Goal: Complete application form: Complete application form

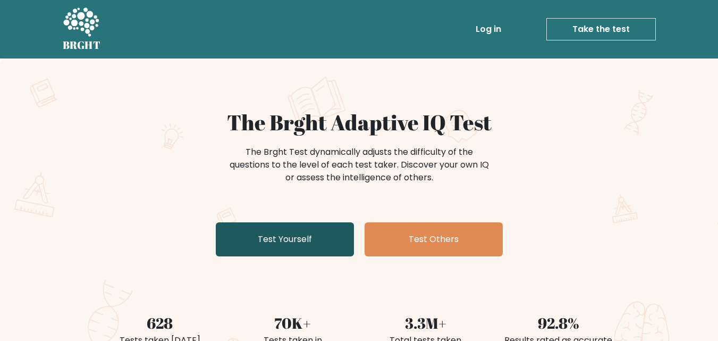
click at [311, 233] on link "Test Yourself" at bounding box center [285, 239] width 138 height 34
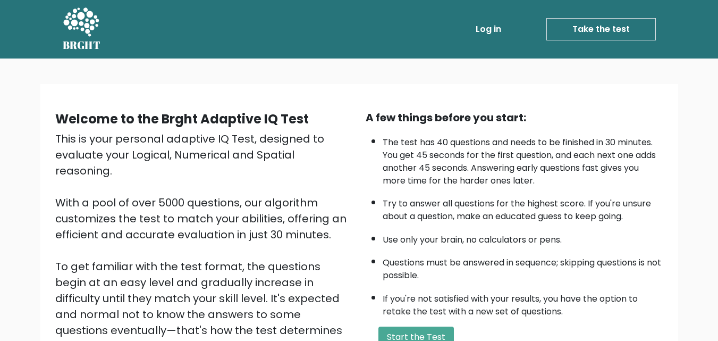
scroll to position [146, 0]
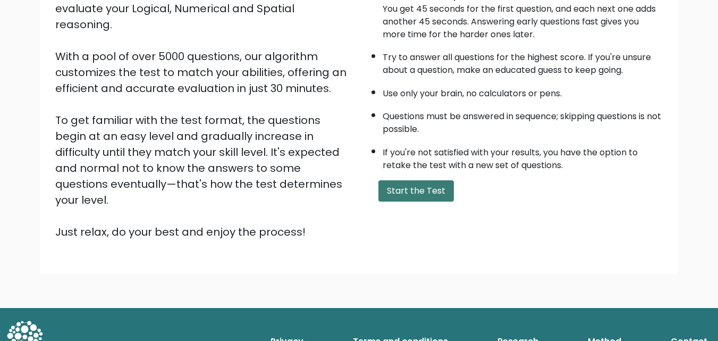
click at [427, 193] on button "Start the Test" at bounding box center [415, 190] width 75 height 21
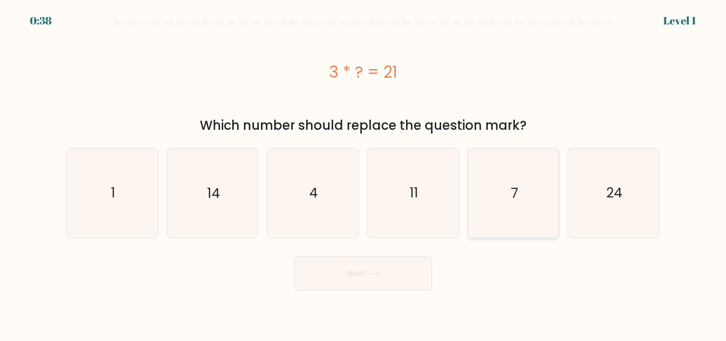
click at [491, 213] on icon "7" at bounding box center [513, 192] width 89 height 89
click at [363, 173] on input "e. 7" at bounding box center [363, 172] width 1 height 3
radio input "true"
click at [414, 268] on button "Next" at bounding box center [363, 273] width 138 height 34
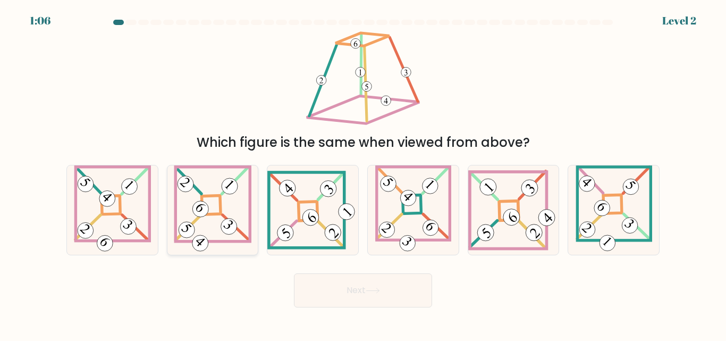
click at [227, 220] on 863 at bounding box center [228, 226] width 22 height 22
click at [363, 173] on input "b." at bounding box center [363, 172] width 1 height 3
radio input "true"
click at [306, 282] on button "Next" at bounding box center [363, 290] width 138 height 34
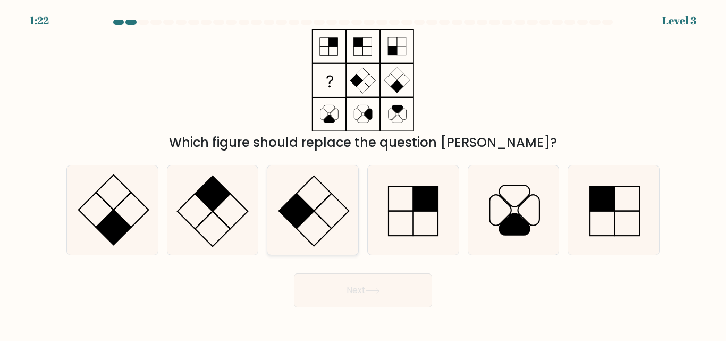
click at [310, 193] on icon at bounding box center [312, 209] width 89 height 89
click at [363, 173] on input "c." at bounding box center [363, 172] width 1 height 3
radio input "true"
click at [245, 237] on icon at bounding box center [212, 209] width 89 height 89
click at [363, 173] on input "b." at bounding box center [363, 172] width 1 height 3
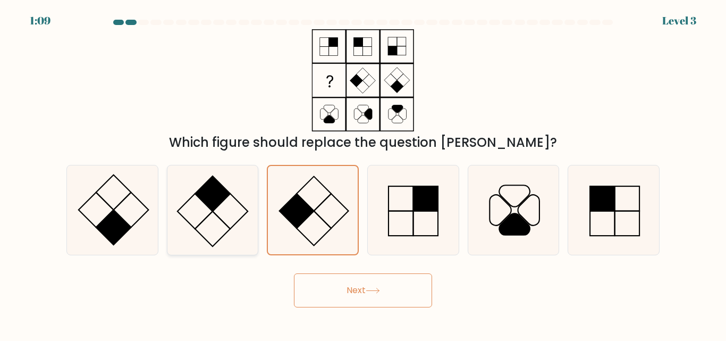
radio input "true"
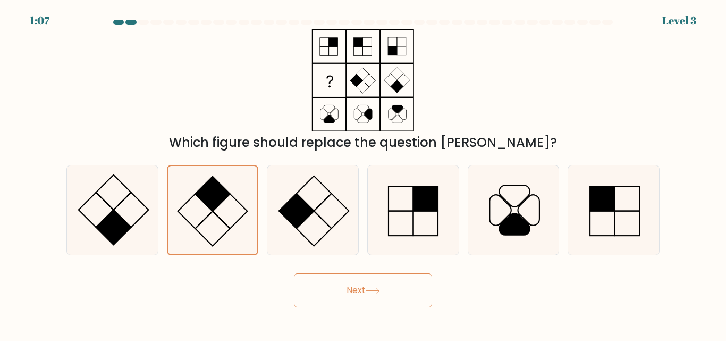
click at [321, 290] on button "Next" at bounding box center [363, 290] width 138 height 34
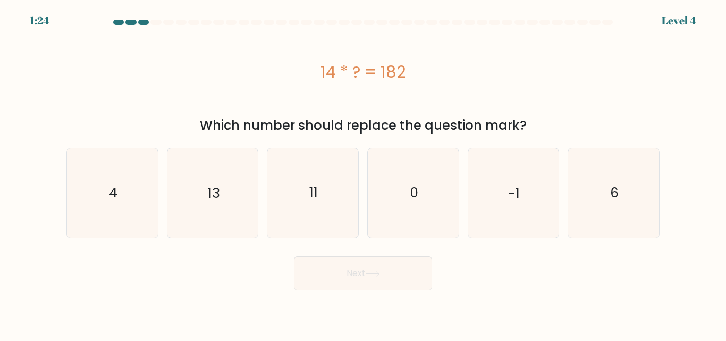
click at [188, 243] on form "a. 4" at bounding box center [363, 155] width 726 height 270
click at [258, 96] on div "14 * ? = 182" at bounding box center [362, 71] width 593 height 85
click at [215, 165] on icon "13" at bounding box center [212, 192] width 89 height 89
click at [363, 171] on input "b. 13" at bounding box center [363, 172] width 1 height 3
radio input "true"
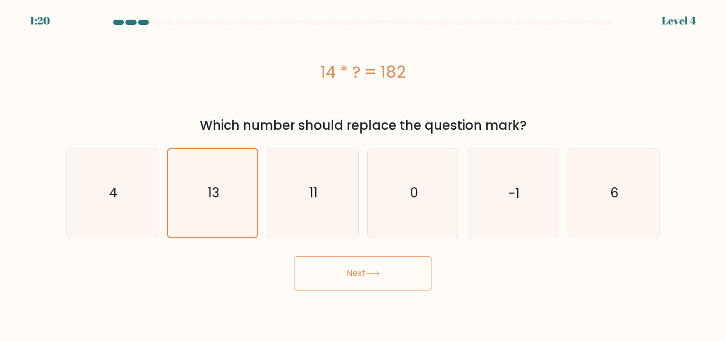
click at [352, 278] on button "Next" at bounding box center [363, 273] width 138 height 34
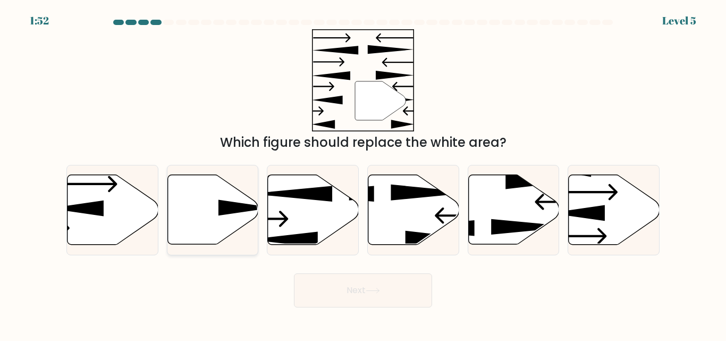
click at [214, 199] on icon at bounding box center [212, 210] width 91 height 70
click at [363, 173] on input "b." at bounding box center [363, 172] width 1 height 3
radio input "true"
click at [319, 282] on button "Next" at bounding box center [363, 290] width 138 height 34
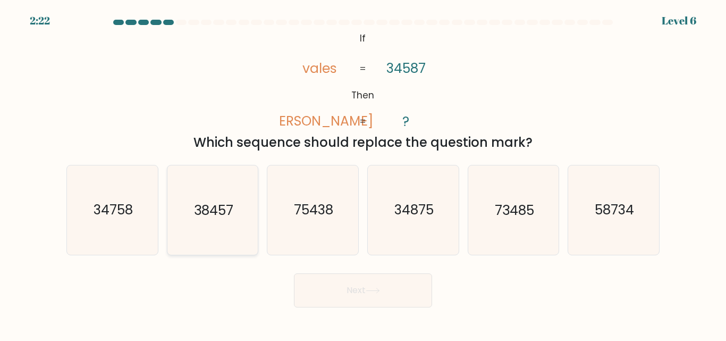
click at [181, 194] on icon "38457" at bounding box center [212, 209] width 89 height 89
click at [363, 173] on input "b. 38457" at bounding box center [363, 172] width 1 height 3
radio input "true"
click at [310, 283] on button "Next" at bounding box center [363, 290] width 138 height 34
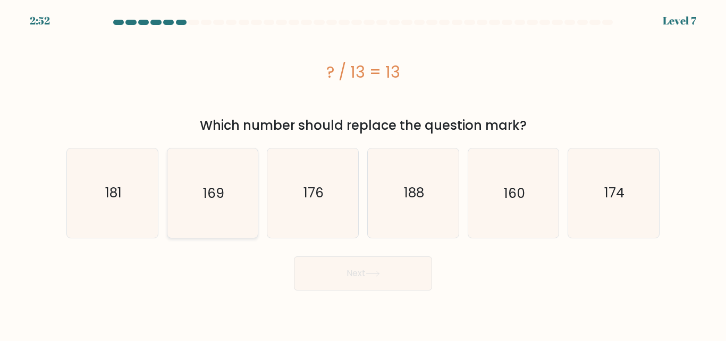
click at [231, 217] on icon "169" at bounding box center [212, 192] width 89 height 89
click at [363, 173] on input "b. 169" at bounding box center [363, 172] width 1 height 3
radio input "true"
click at [297, 261] on button "Next" at bounding box center [363, 273] width 138 height 34
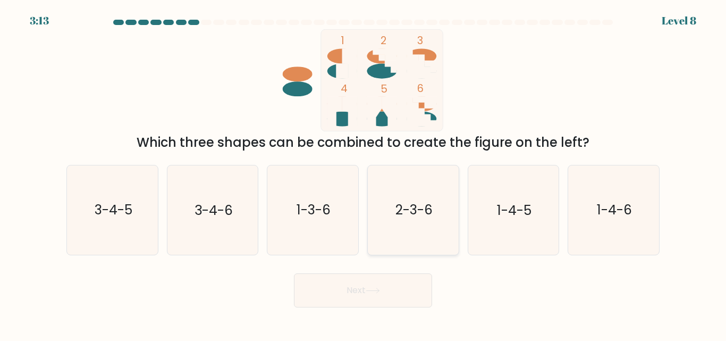
click at [444, 208] on icon "2-3-6" at bounding box center [413, 209] width 89 height 89
click at [363, 173] on input "d. 2-3-6" at bounding box center [363, 172] width 1 height 3
radio input "true"
click at [363, 291] on button "Next" at bounding box center [363, 290] width 138 height 34
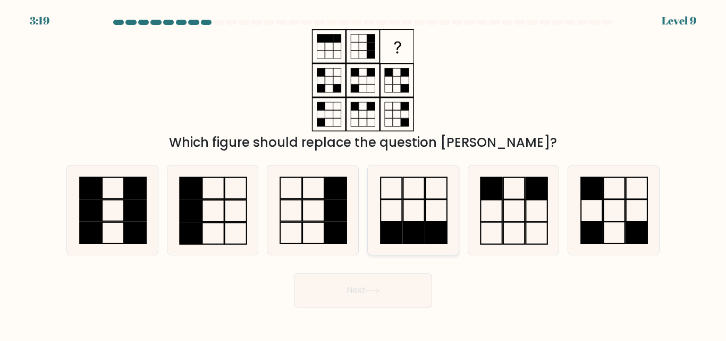
click at [411, 228] on rect at bounding box center [413, 233] width 21 height 22
click at [363, 173] on input "d." at bounding box center [363, 172] width 1 height 3
radio input "true"
click at [385, 288] on button "Next" at bounding box center [363, 290] width 138 height 34
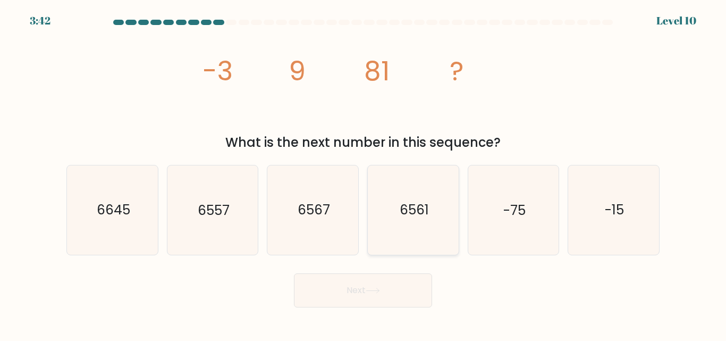
click at [410, 213] on text "6561" at bounding box center [413, 210] width 29 height 19
click at [363, 173] on input "d. 6561" at bounding box center [363, 172] width 1 height 3
radio input "true"
click at [366, 285] on button "Next" at bounding box center [363, 290] width 138 height 34
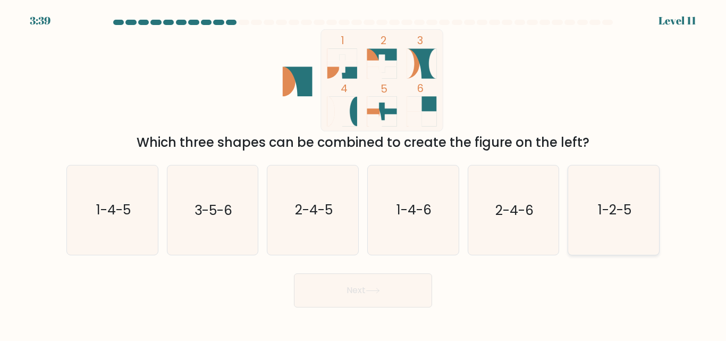
click at [578, 227] on icon "1-2-5" at bounding box center [613, 209] width 89 height 89
click at [363, 173] on input "f. 1-2-5" at bounding box center [363, 172] width 1 height 3
radio input "true"
click at [409, 295] on button "Next" at bounding box center [363, 290] width 138 height 34
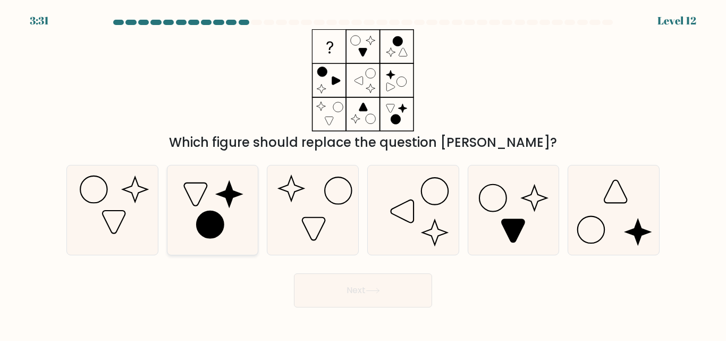
click at [214, 237] on icon at bounding box center [210, 224] width 27 height 27
click at [363, 173] on input "b." at bounding box center [363, 172] width 1 height 3
radio input "true"
click at [374, 284] on button "Next" at bounding box center [363, 290] width 138 height 34
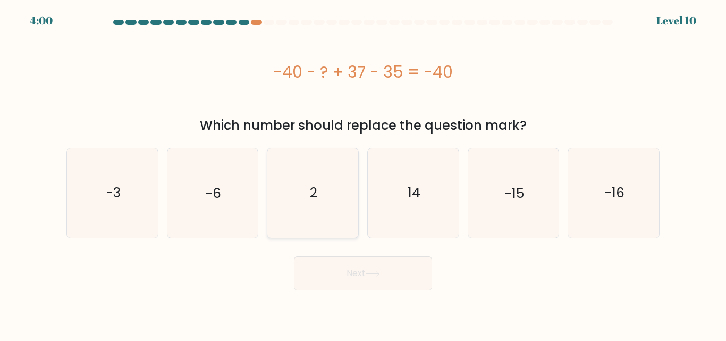
click at [301, 197] on icon "2" at bounding box center [312, 192] width 89 height 89
click at [363, 173] on input "c. 2" at bounding box center [363, 172] width 1 height 3
radio input "true"
click at [364, 273] on button "Next" at bounding box center [363, 273] width 138 height 34
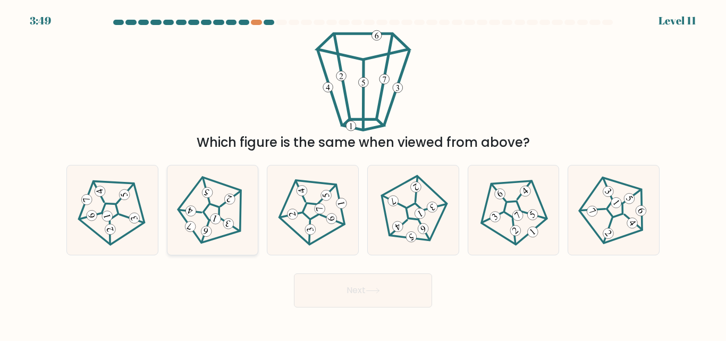
click at [213, 230] on icon at bounding box center [212, 209] width 71 height 71
click at [363, 173] on input "b." at bounding box center [363, 172] width 1 height 3
radio input "true"
click at [601, 199] on icon at bounding box center [613, 209] width 71 height 71
click at [363, 173] on input "f." at bounding box center [363, 172] width 1 height 3
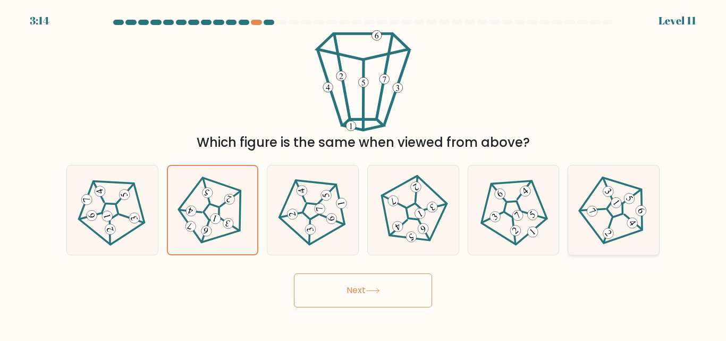
radio input "true"
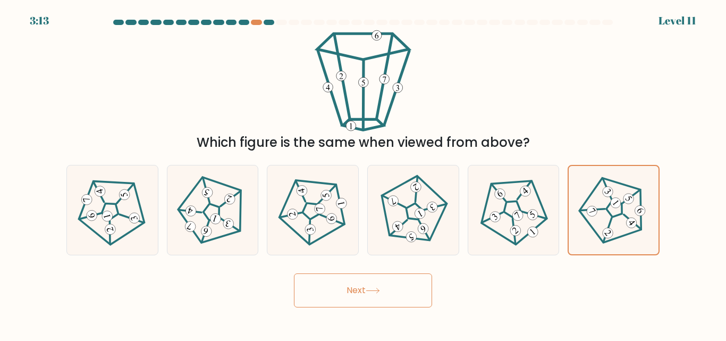
click at [407, 293] on button "Next" at bounding box center [363, 290] width 138 height 34
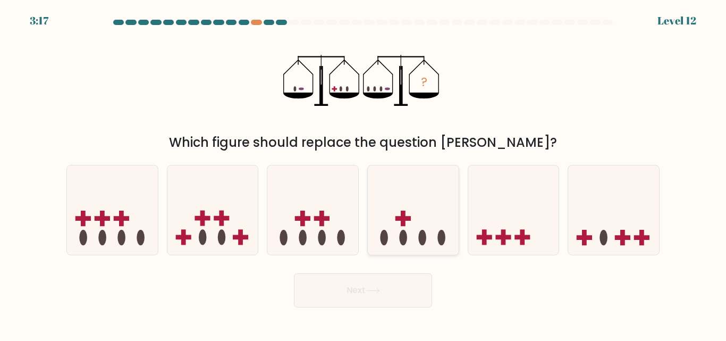
click at [404, 235] on ellipse at bounding box center [403, 237] width 8 height 15
click at [363, 173] on input "d." at bounding box center [363, 172] width 1 height 3
radio input "true"
click at [383, 291] on button "Next" at bounding box center [363, 290] width 138 height 34
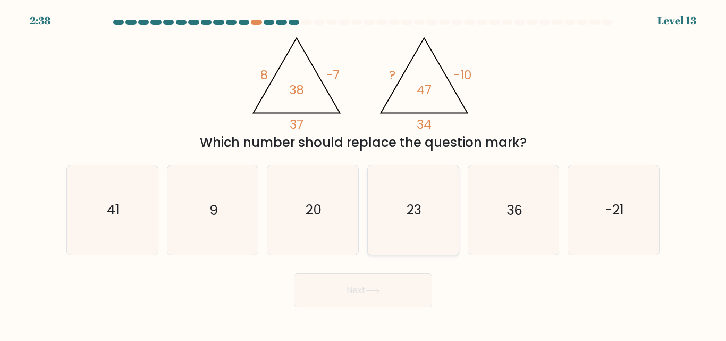
click at [395, 249] on icon "23" at bounding box center [413, 209] width 89 height 89
click at [363, 173] on input "d. 23" at bounding box center [363, 172] width 1 height 3
radio input "true"
click at [369, 295] on button "Next" at bounding box center [363, 290] width 138 height 34
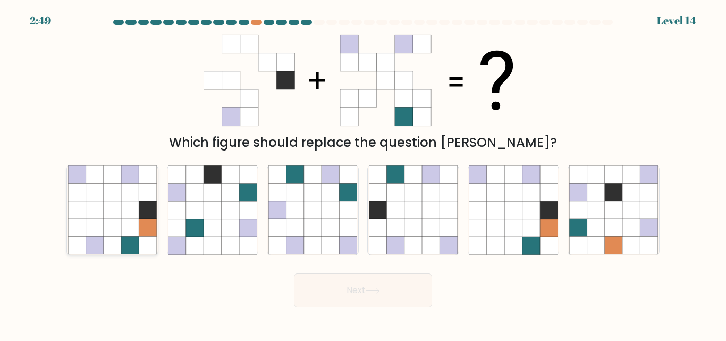
click at [104, 236] on icon at bounding box center [113, 228] width 18 height 18
click at [363, 173] on input "a." at bounding box center [363, 172] width 1 height 3
radio input "true"
click at [282, 229] on icon at bounding box center [277, 228] width 18 height 18
click at [363, 173] on input "c." at bounding box center [363, 172] width 1 height 3
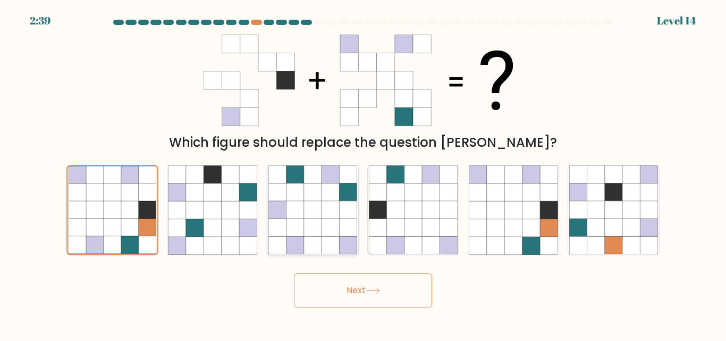
radio input "true"
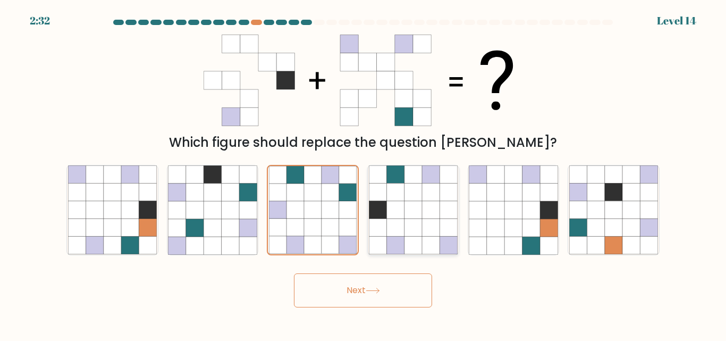
click at [417, 233] on icon at bounding box center [413, 228] width 18 height 18
click at [363, 173] on input "d." at bounding box center [363, 172] width 1 height 3
radio input "true"
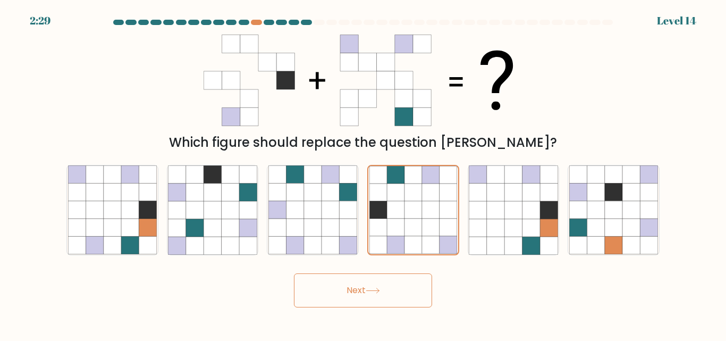
click at [367, 297] on button "Next" at bounding box center [363, 290] width 138 height 34
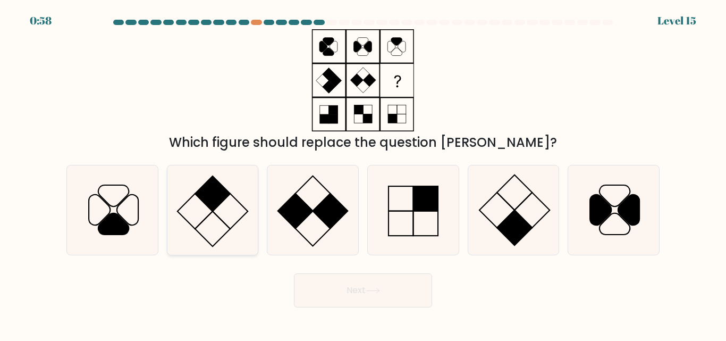
click at [235, 222] on icon at bounding box center [212, 209] width 89 height 89
click at [363, 173] on input "b." at bounding box center [363, 172] width 1 height 3
radio input "true"
click at [385, 280] on button "Next" at bounding box center [363, 290] width 138 height 34
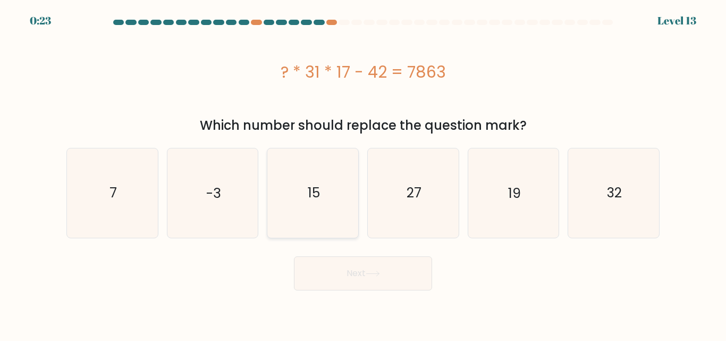
click at [354, 228] on icon "15" at bounding box center [312, 192] width 89 height 89
click at [363, 173] on input "c. 15" at bounding box center [363, 172] width 1 height 3
radio input "true"
click at [342, 280] on button "Next" at bounding box center [363, 273] width 138 height 34
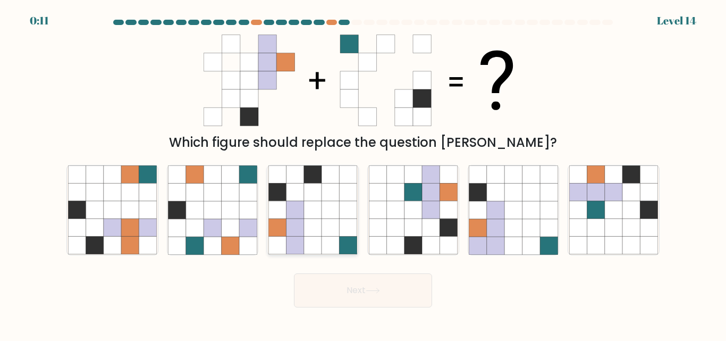
click at [328, 223] on icon at bounding box center [330, 228] width 18 height 18
click at [363, 173] on input "c." at bounding box center [363, 172] width 1 height 3
radio input "true"
click at [331, 296] on button "Next" at bounding box center [363, 290] width 138 height 34
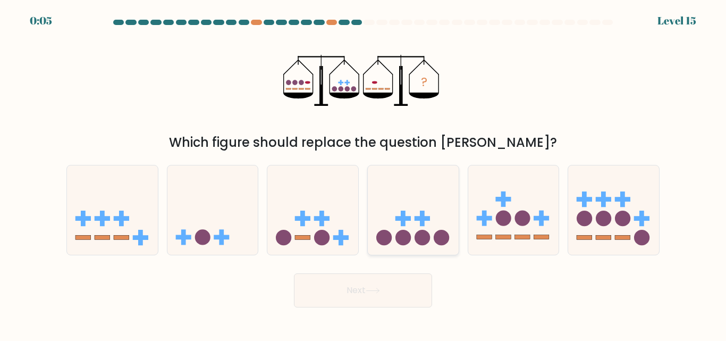
click at [378, 239] on circle at bounding box center [383, 237] width 15 height 15
click at [363, 173] on input "d." at bounding box center [363, 172] width 1 height 3
radio input "true"
click at [333, 290] on button "Next" at bounding box center [363, 290] width 138 height 34
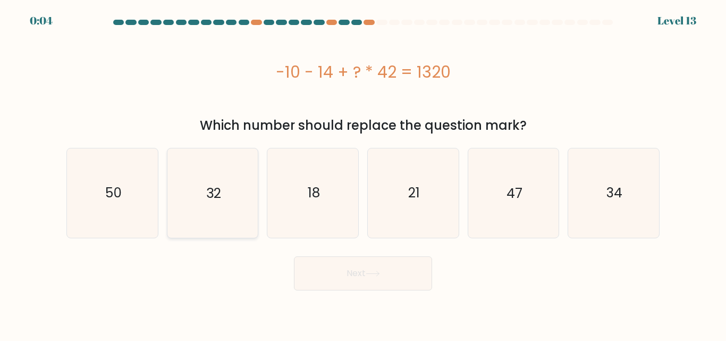
click at [233, 204] on icon "32" at bounding box center [212, 192] width 89 height 89
click at [363, 173] on input "b. 32" at bounding box center [363, 172] width 1 height 3
radio input "true"
click at [338, 274] on button "Next" at bounding box center [363, 273] width 138 height 34
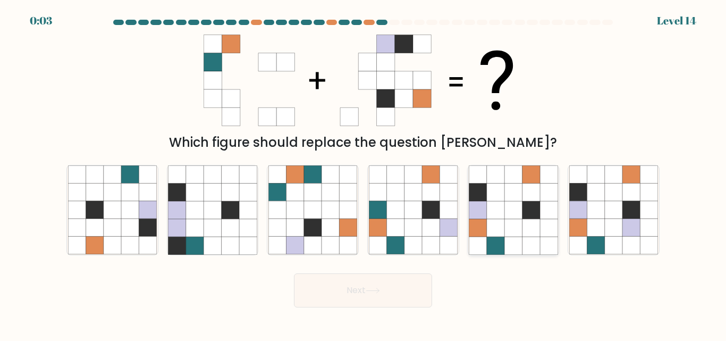
click at [502, 245] on icon at bounding box center [496, 245] width 18 height 18
click at [363, 173] on input "e." at bounding box center [363, 172] width 1 height 3
radio input "true"
click at [409, 292] on button "Next" at bounding box center [363, 290] width 138 height 34
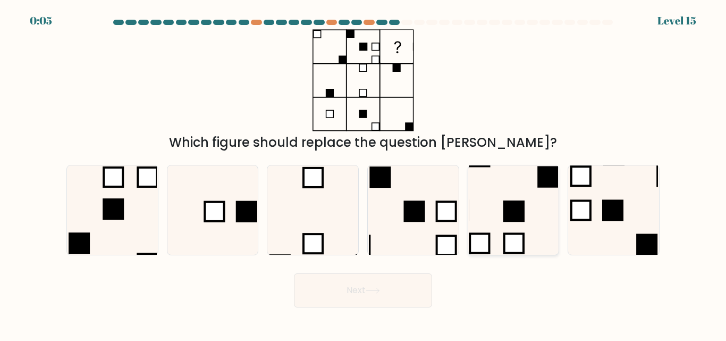
click at [518, 214] on rect at bounding box center [513, 210] width 19 height 19
click at [363, 173] on input "e." at bounding box center [363, 172] width 1 height 3
radio input "true"
click at [569, 227] on icon at bounding box center [613, 209] width 89 height 89
click at [363, 173] on input "f." at bounding box center [363, 172] width 1 height 3
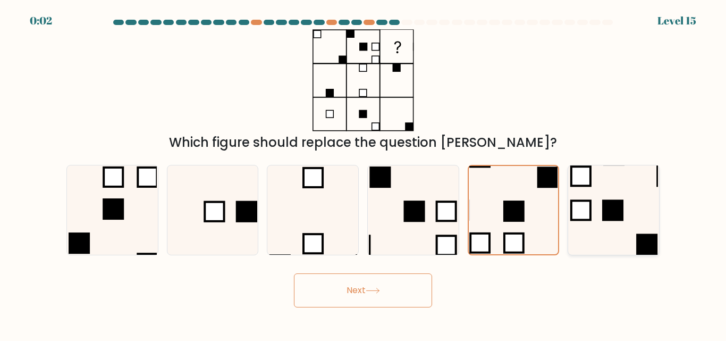
radio input "true"
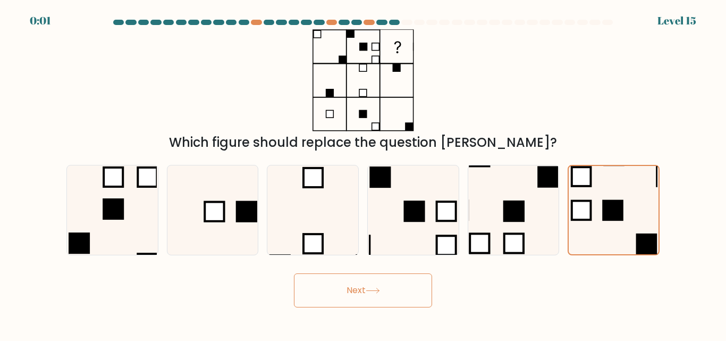
click at [407, 282] on button "Next" at bounding box center [363, 290] width 138 height 34
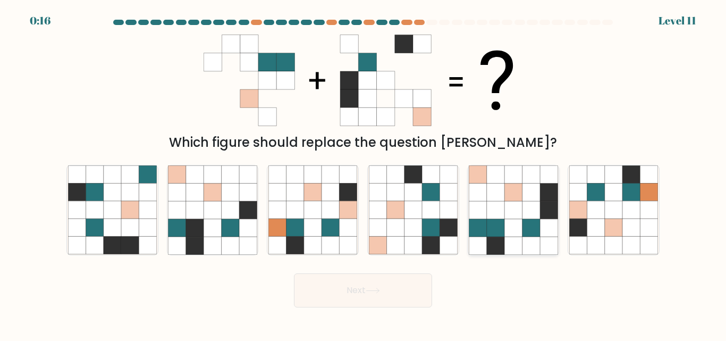
click at [488, 232] on icon at bounding box center [496, 228] width 18 height 18
click at [363, 173] on input "e." at bounding box center [363, 172] width 1 height 3
radio input "true"
click at [349, 293] on button "Next" at bounding box center [363, 290] width 138 height 34
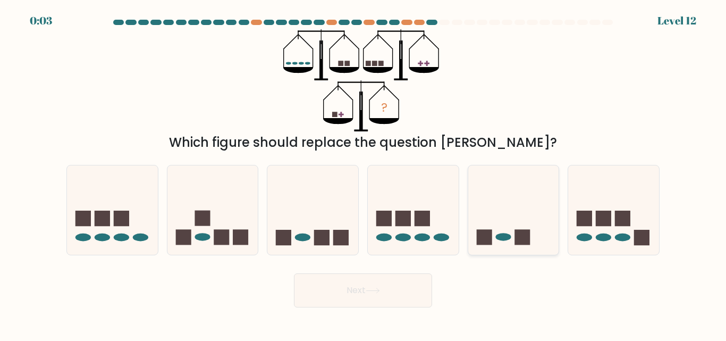
click at [497, 237] on ellipse at bounding box center [502, 237] width 15 height 8
click at [363, 173] on input "e." at bounding box center [363, 172] width 1 height 3
radio input "true"
click at [355, 301] on button "Next" at bounding box center [363, 290] width 138 height 34
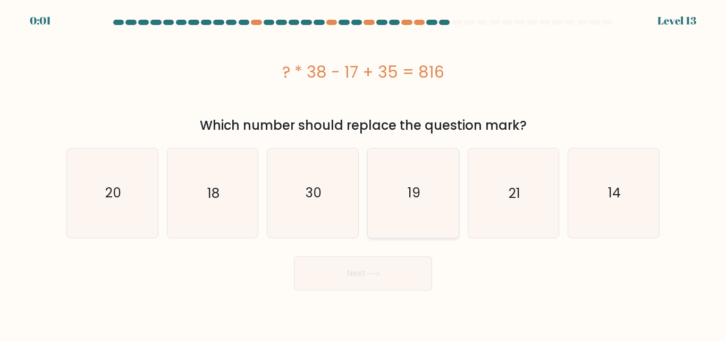
click at [424, 228] on icon "19" at bounding box center [413, 192] width 89 height 89
click at [363, 173] on input "d. 19" at bounding box center [363, 172] width 1 height 3
radio input "true"
click at [379, 276] on icon at bounding box center [373, 273] width 14 height 6
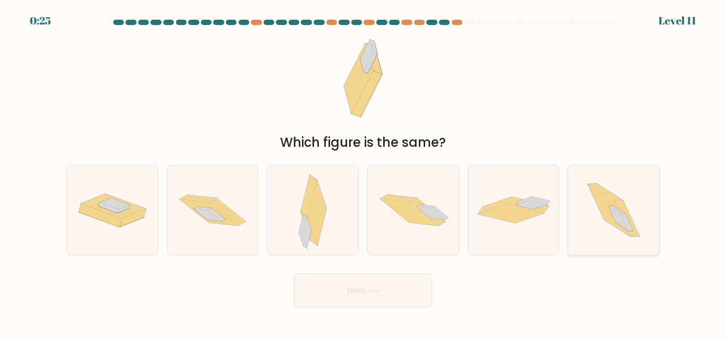
click at [613, 212] on icon at bounding box center [618, 218] width 20 height 25
click at [363, 173] on input "f." at bounding box center [363, 172] width 1 height 3
radio input "true"
click at [354, 285] on button "Next" at bounding box center [363, 290] width 138 height 34
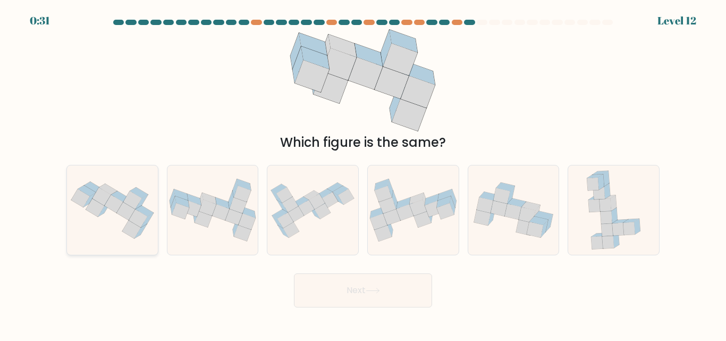
click at [128, 226] on icon at bounding box center [131, 229] width 19 height 18
click at [363, 173] on input "a." at bounding box center [363, 172] width 1 height 3
radio input "true"
click at [305, 285] on button "Next" at bounding box center [363, 290] width 138 height 34
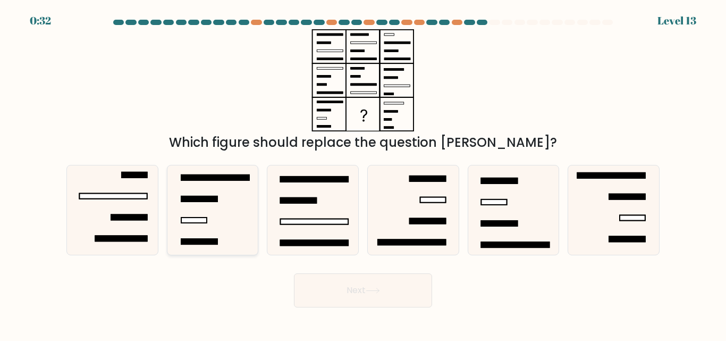
click at [176, 180] on icon at bounding box center [212, 209] width 89 height 89
click at [363, 173] on input "b." at bounding box center [363, 172] width 1 height 3
radio input "true"
click at [96, 190] on icon at bounding box center [112, 209] width 89 height 89
click at [363, 173] on input "a." at bounding box center [363, 172] width 1 height 3
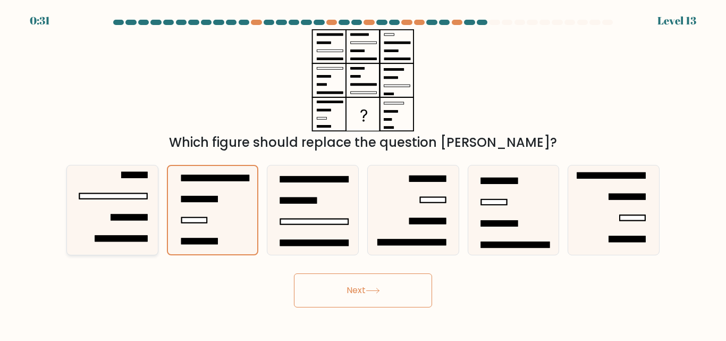
radio input "true"
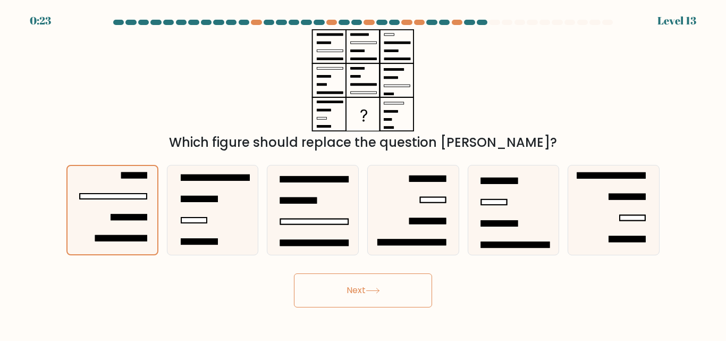
click at [359, 290] on button "Next" at bounding box center [363, 290] width 138 height 34
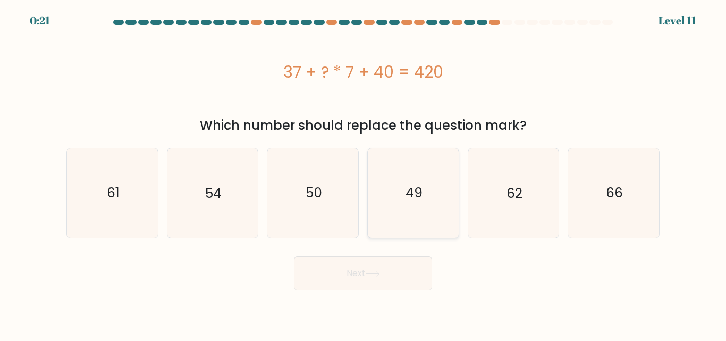
click at [379, 234] on icon "49" at bounding box center [413, 192] width 89 height 89
click at [363, 173] on input "d. 49" at bounding box center [363, 172] width 1 height 3
radio input "true"
click at [367, 275] on button "Next" at bounding box center [363, 273] width 138 height 34
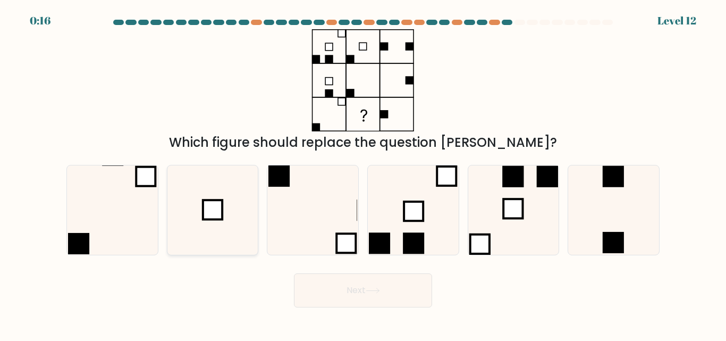
click at [191, 196] on icon at bounding box center [212, 209] width 89 height 89
click at [363, 173] on input "b." at bounding box center [363, 172] width 1 height 3
radio input "true"
click at [344, 300] on button "Next" at bounding box center [363, 290] width 138 height 34
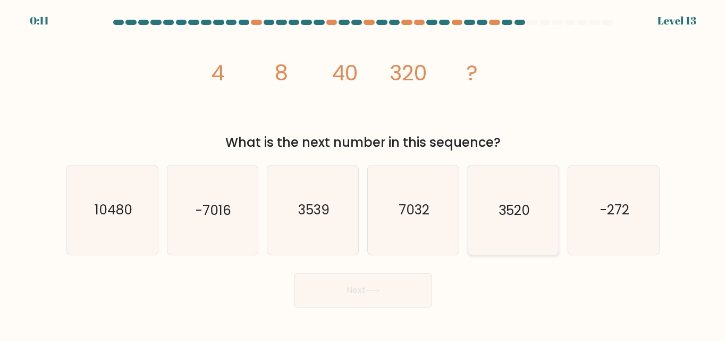
click at [519, 221] on icon "3520" at bounding box center [513, 209] width 89 height 89
click at [363, 173] on input "e. 3520" at bounding box center [363, 172] width 1 height 3
radio input "true"
click at [373, 300] on button "Next" at bounding box center [363, 290] width 138 height 34
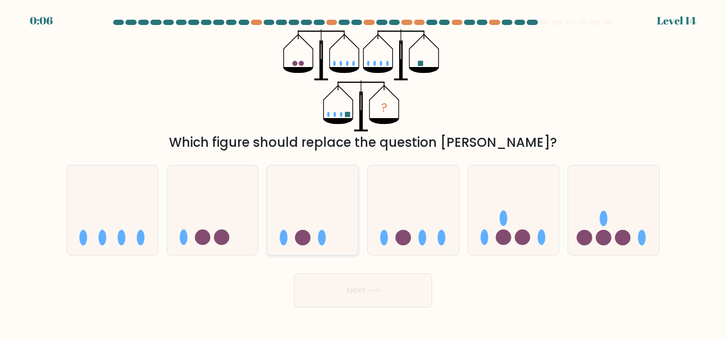
click at [296, 199] on icon at bounding box center [312, 209] width 91 height 75
click at [363, 173] on input "c." at bounding box center [363, 172] width 1 height 3
radio input "true"
click at [330, 281] on button "Next" at bounding box center [363, 290] width 138 height 34
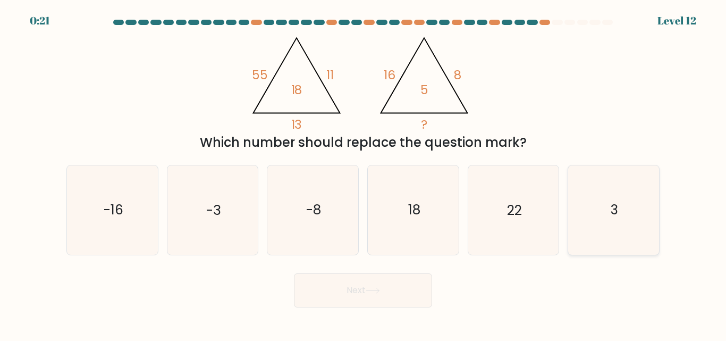
click at [596, 235] on icon "3" at bounding box center [613, 209] width 89 height 89
click at [363, 173] on input "f. 3" at bounding box center [363, 172] width 1 height 3
radio input "true"
click at [374, 303] on button "Next" at bounding box center [363, 290] width 138 height 34
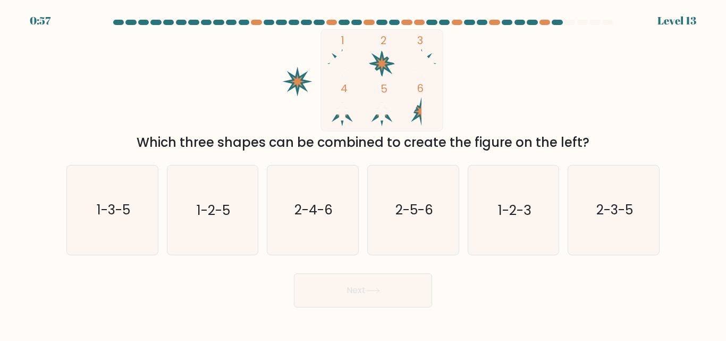
click at [374, 303] on button "Next" at bounding box center [363, 290] width 138 height 34
click at [579, 201] on icon "2-3-5" at bounding box center [613, 209] width 89 height 89
click at [363, 173] on input "f. 2-3-5" at bounding box center [363, 172] width 1 height 3
radio input "true"
click at [349, 292] on button "Next" at bounding box center [363, 290] width 138 height 34
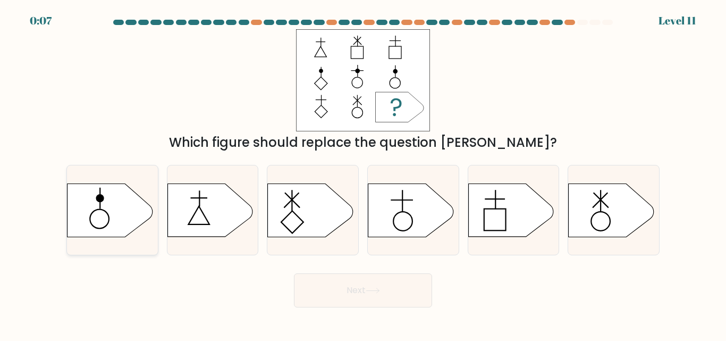
click at [82, 217] on icon at bounding box center [109, 209] width 85 height 53
click at [363, 173] on input "a." at bounding box center [363, 172] width 1 height 3
radio input "true"
click at [354, 303] on button "Next" at bounding box center [363, 290] width 138 height 34
